Goal: Information Seeking & Learning: Learn about a topic

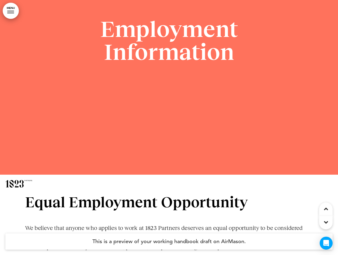
scroll to position [1643, 0]
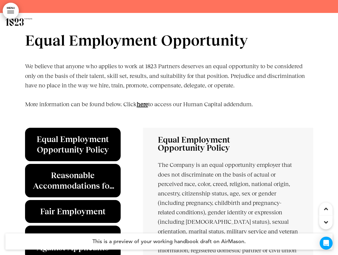
click at [146, 103] on link "﻿here" at bounding box center [142, 104] width 11 height 7
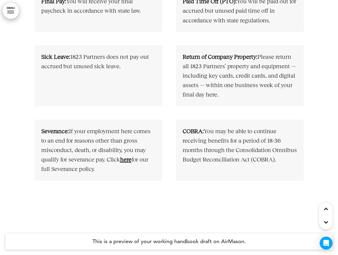
scroll to position [2909, 0]
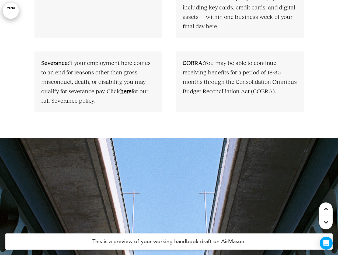
click at [129, 91] on link "﻿here" at bounding box center [125, 91] width 11 height 7
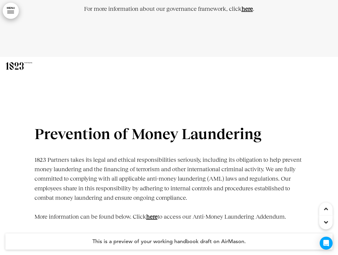
scroll to position [4283, 0]
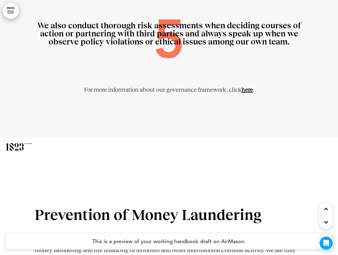
click at [250, 88] on link "﻿here" at bounding box center [247, 89] width 11 height 7
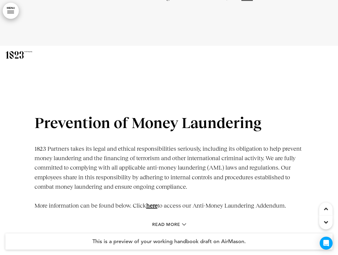
scroll to position [4444, 0]
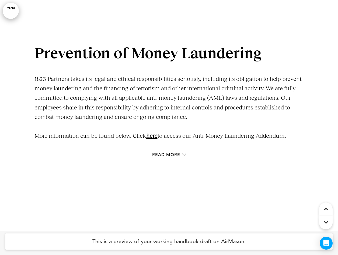
click at [156, 134] on link "here" at bounding box center [151, 135] width 11 height 7
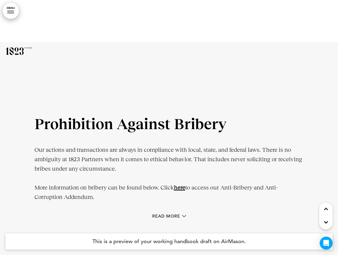
scroll to position [4768, 0]
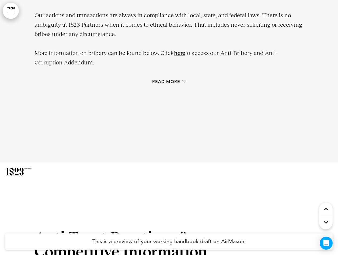
click at [182, 54] on link "﻿here" at bounding box center [179, 53] width 11 height 7
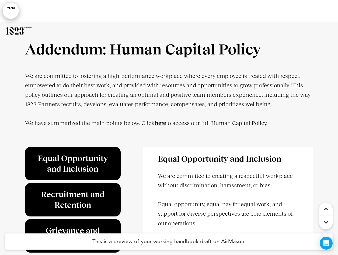
scroll to position [16363, 0]
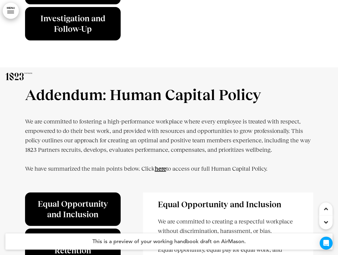
click at [162, 172] on strong "here" at bounding box center [160, 168] width 11 height 7
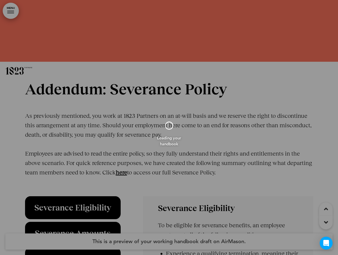
scroll to position [14741, 0]
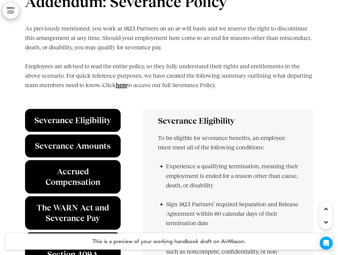
click at [125, 88] on strong "﻿here" at bounding box center [121, 85] width 11 height 7
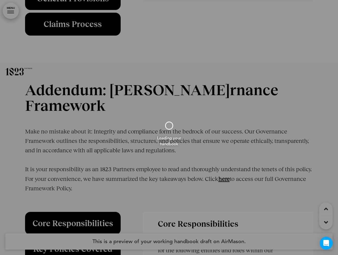
scroll to position [15110, 0]
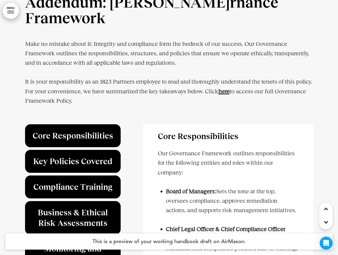
click at [227, 88] on strong "﻿here" at bounding box center [223, 91] width 11 height 7
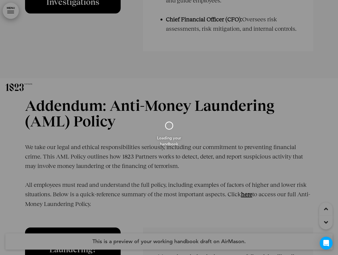
scroll to position [15454, 0]
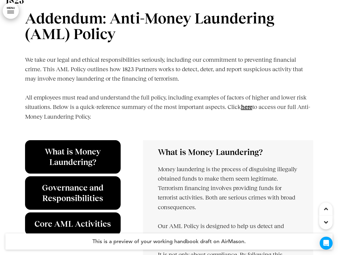
click at [245, 103] on span "﻿here" at bounding box center [246, 106] width 11 height 7
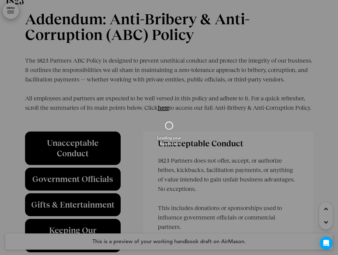
scroll to position [15776, 0]
